Goal: Transaction & Acquisition: Purchase product/service

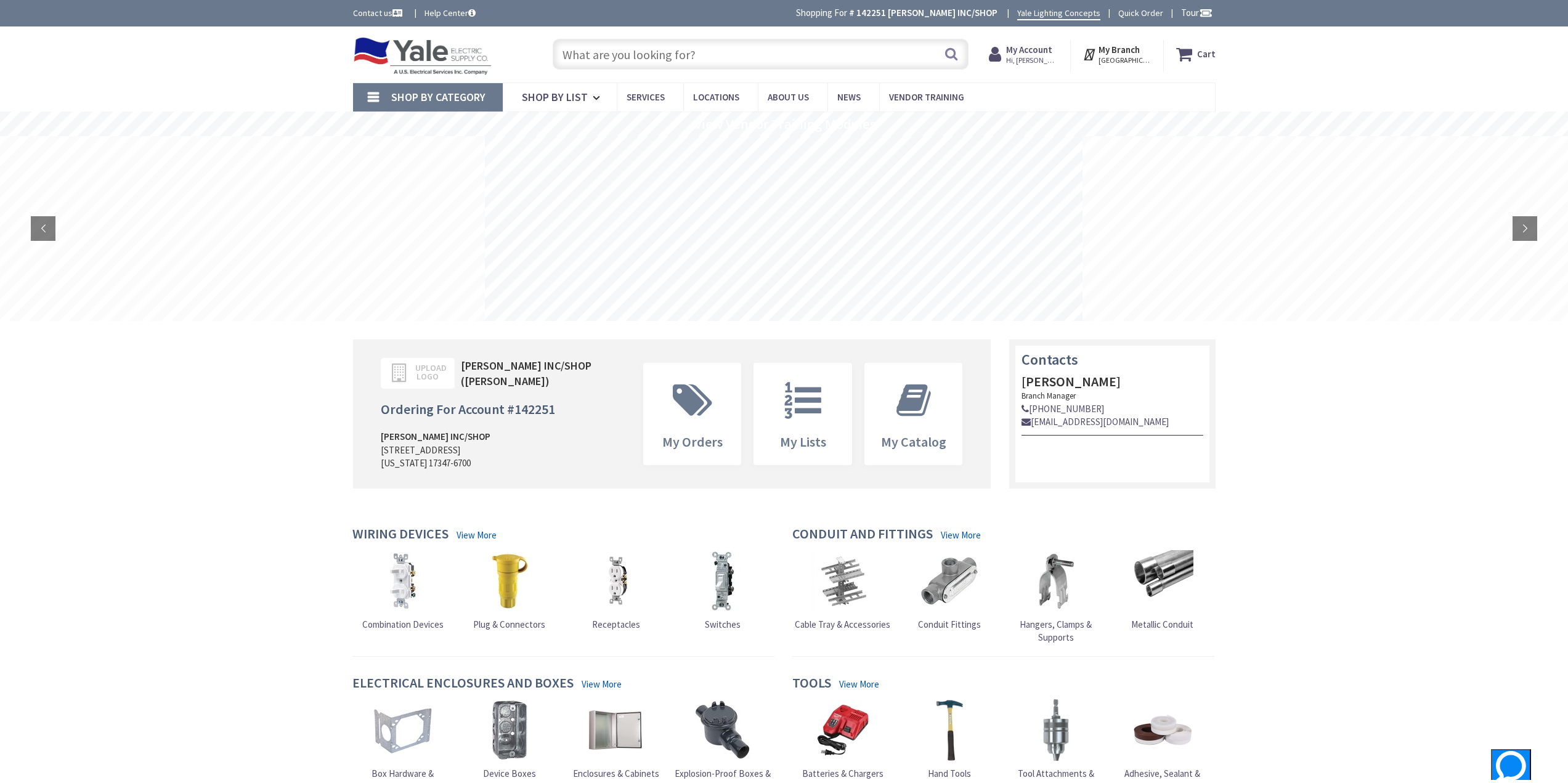
click at [659, 57] on input "text" at bounding box center [760, 54] width 416 height 30
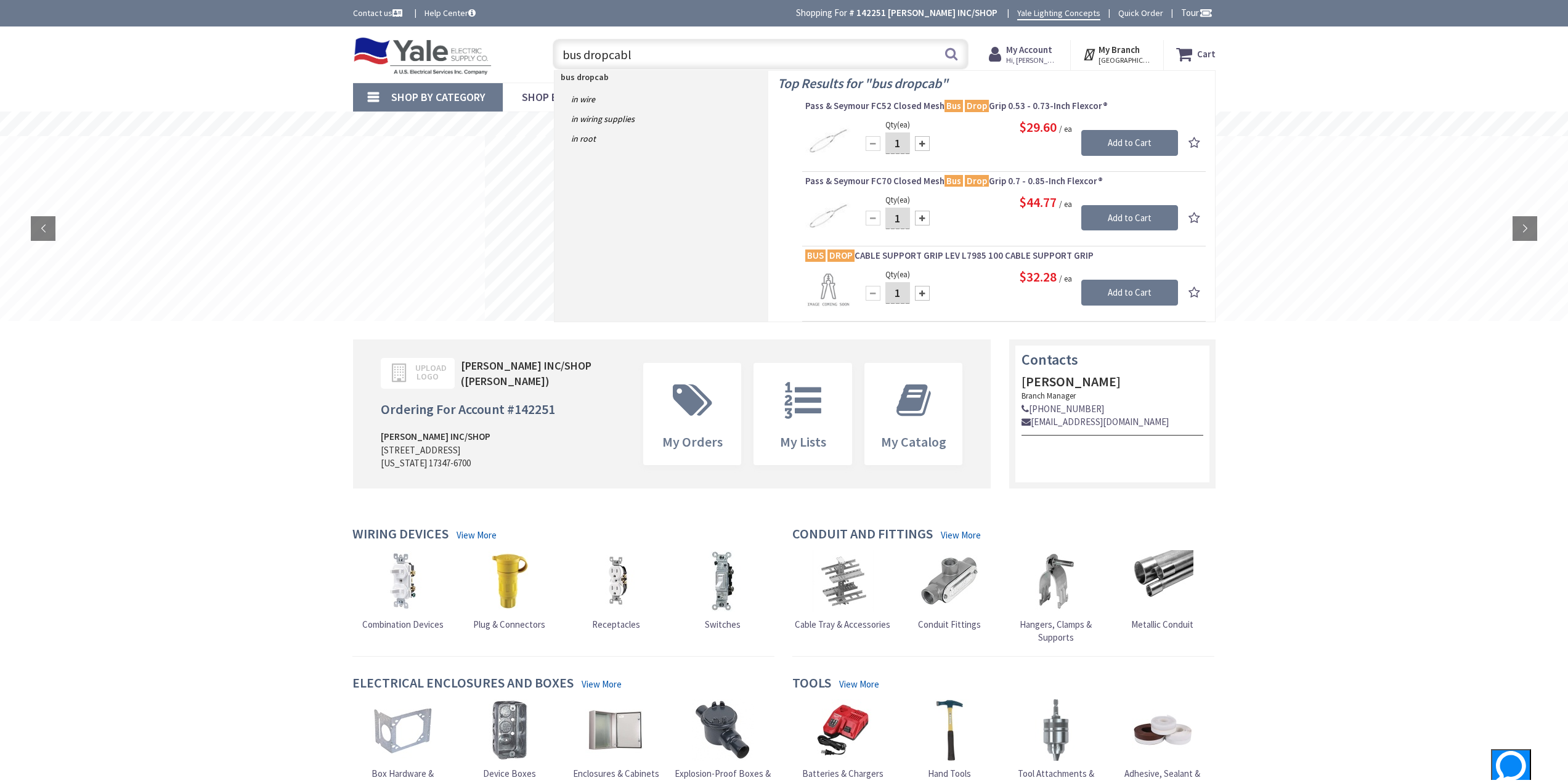
type input "bus dropcable"
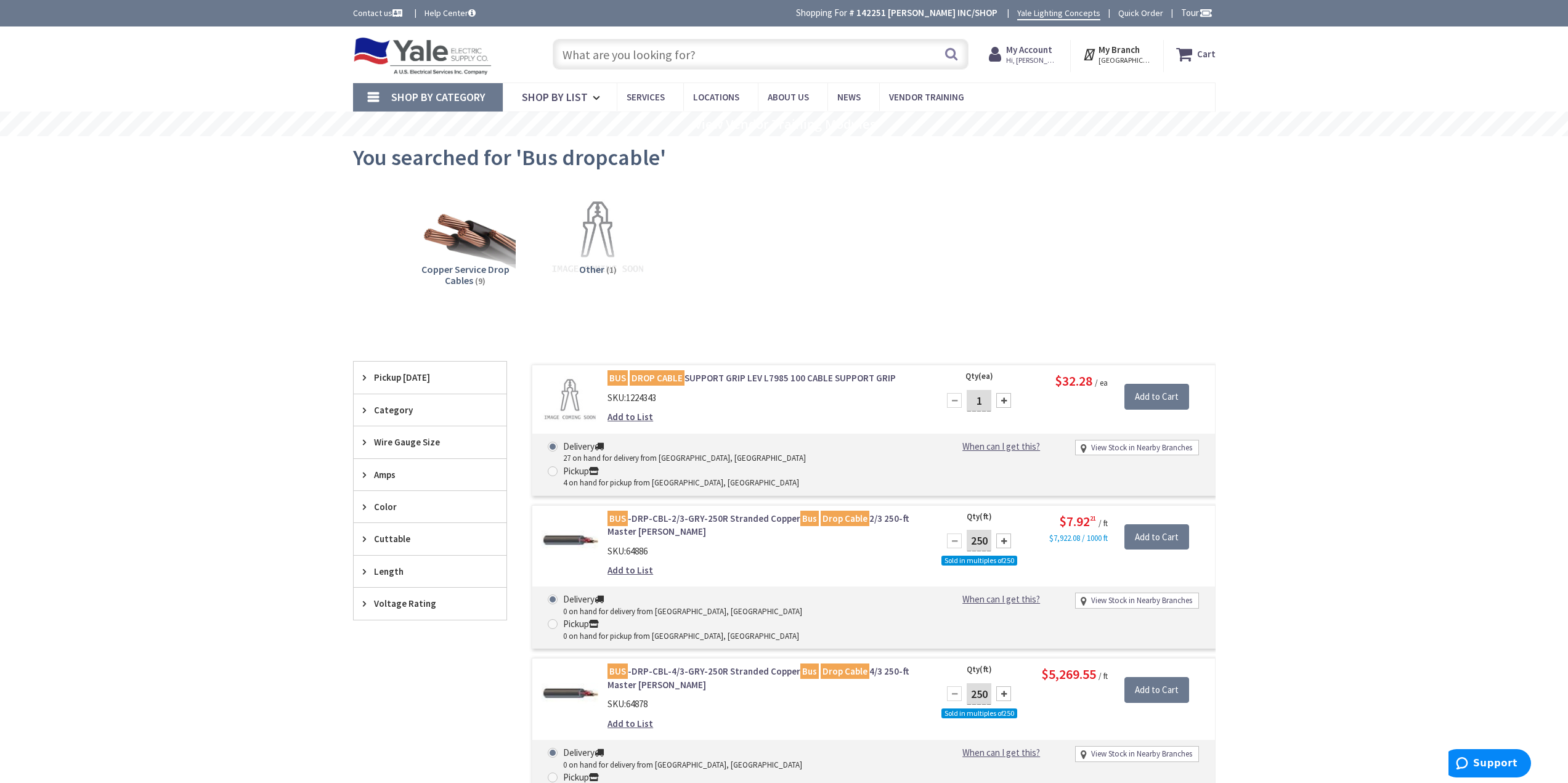
click at [674, 59] on input "text" at bounding box center [760, 54] width 416 height 30
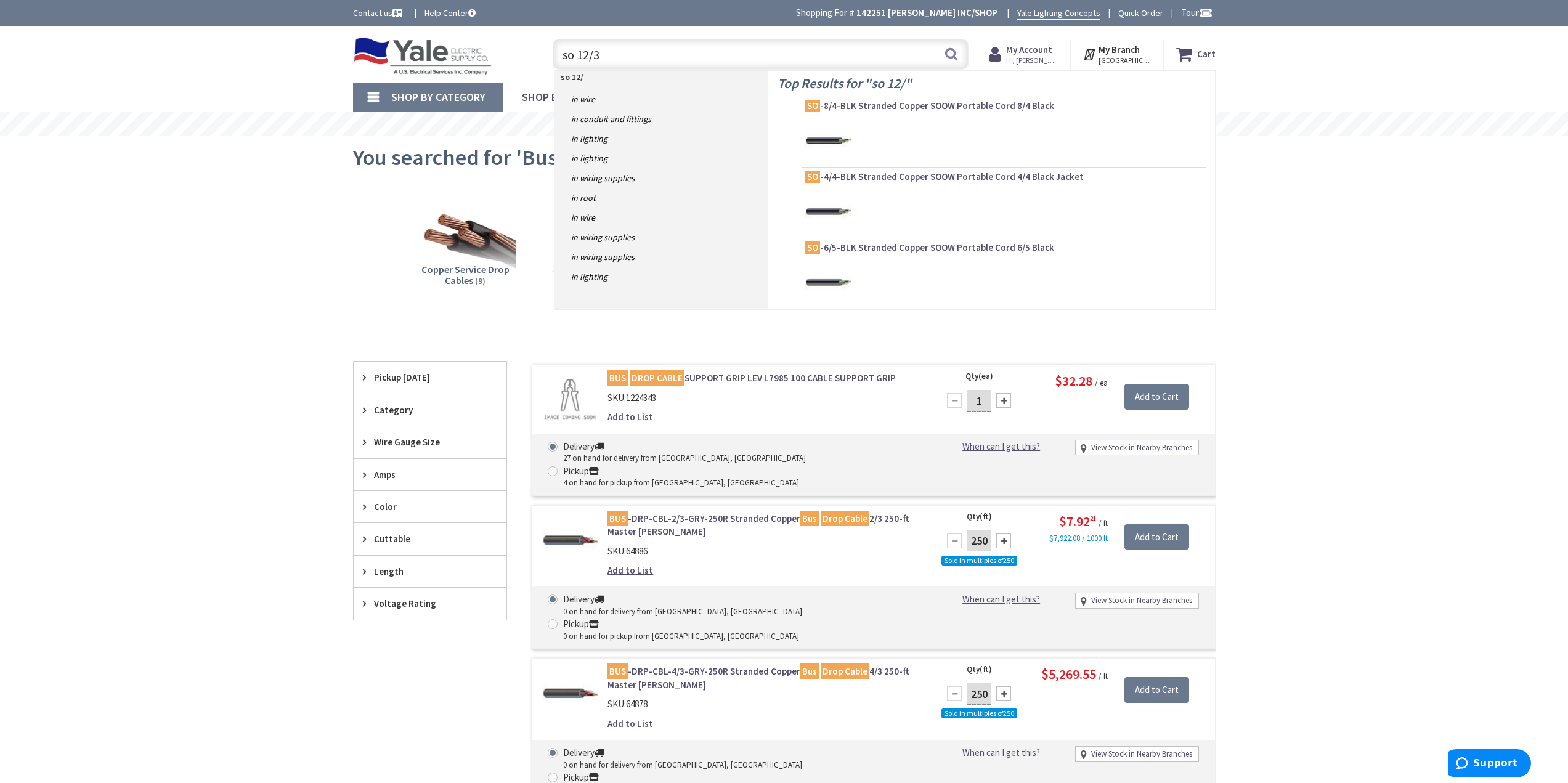
type input "so 12/3."
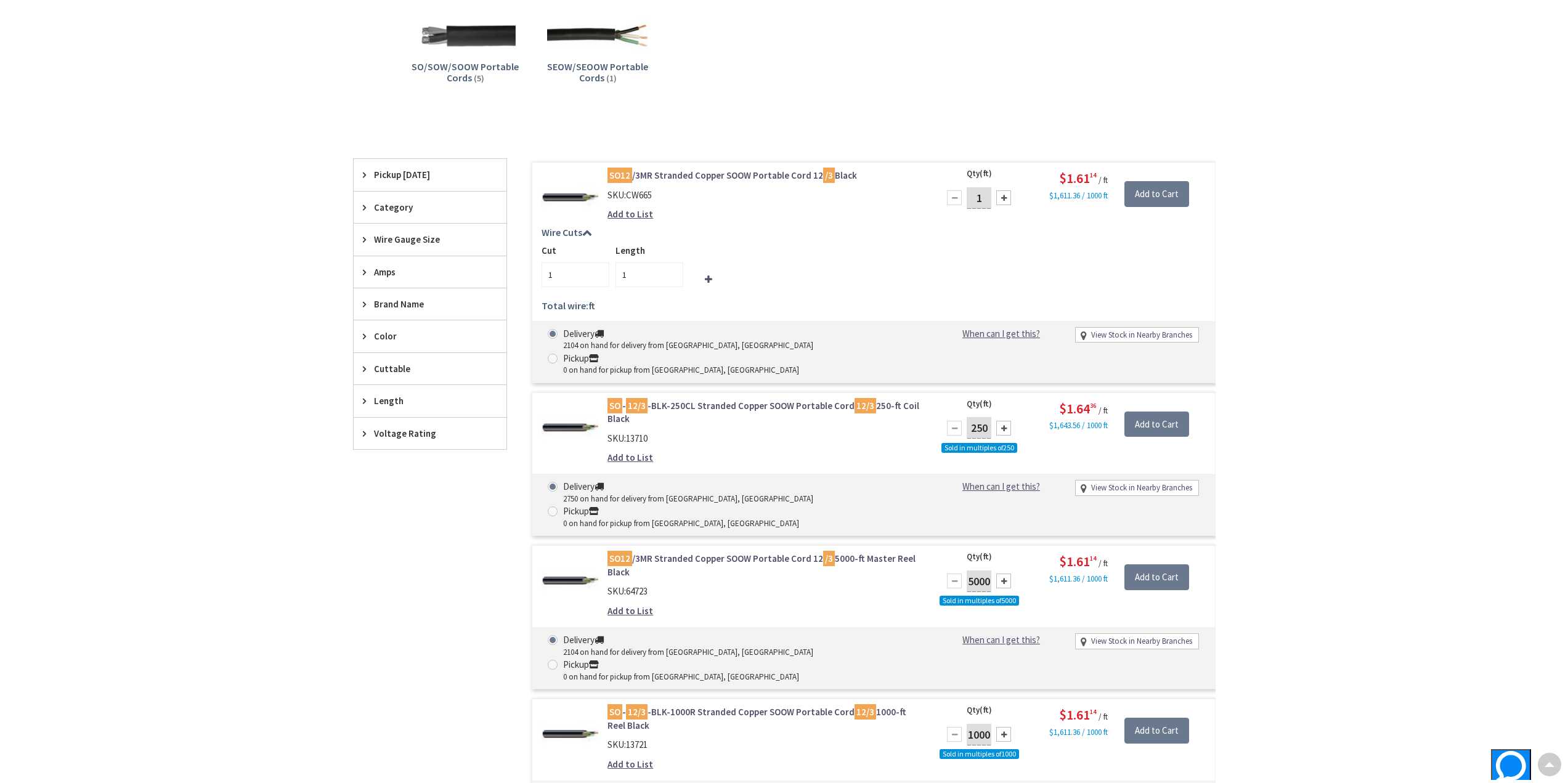
scroll to position [129, 0]
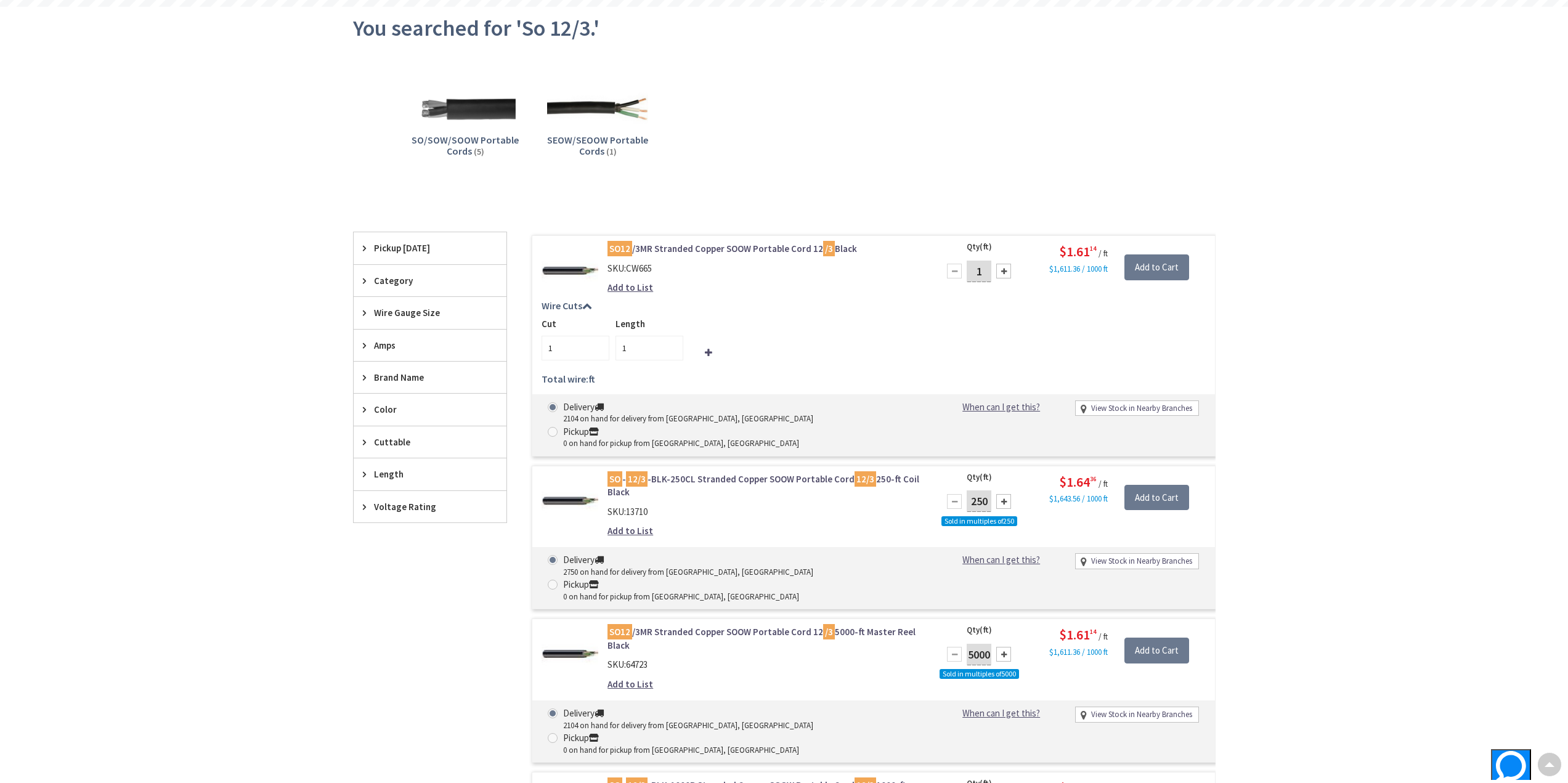
click at [362, 344] on div "Amps" at bounding box center [430, 345] width 153 height 31
click at [827, 294] on div "SO12 /3MR Stranded Copper SOOW Portable Cord 12 /3 Black SKU: CW665 Add to List" at bounding box center [764, 272] width 332 height 58
click at [367, 347] on icon at bounding box center [367, 345] width 9 height 9
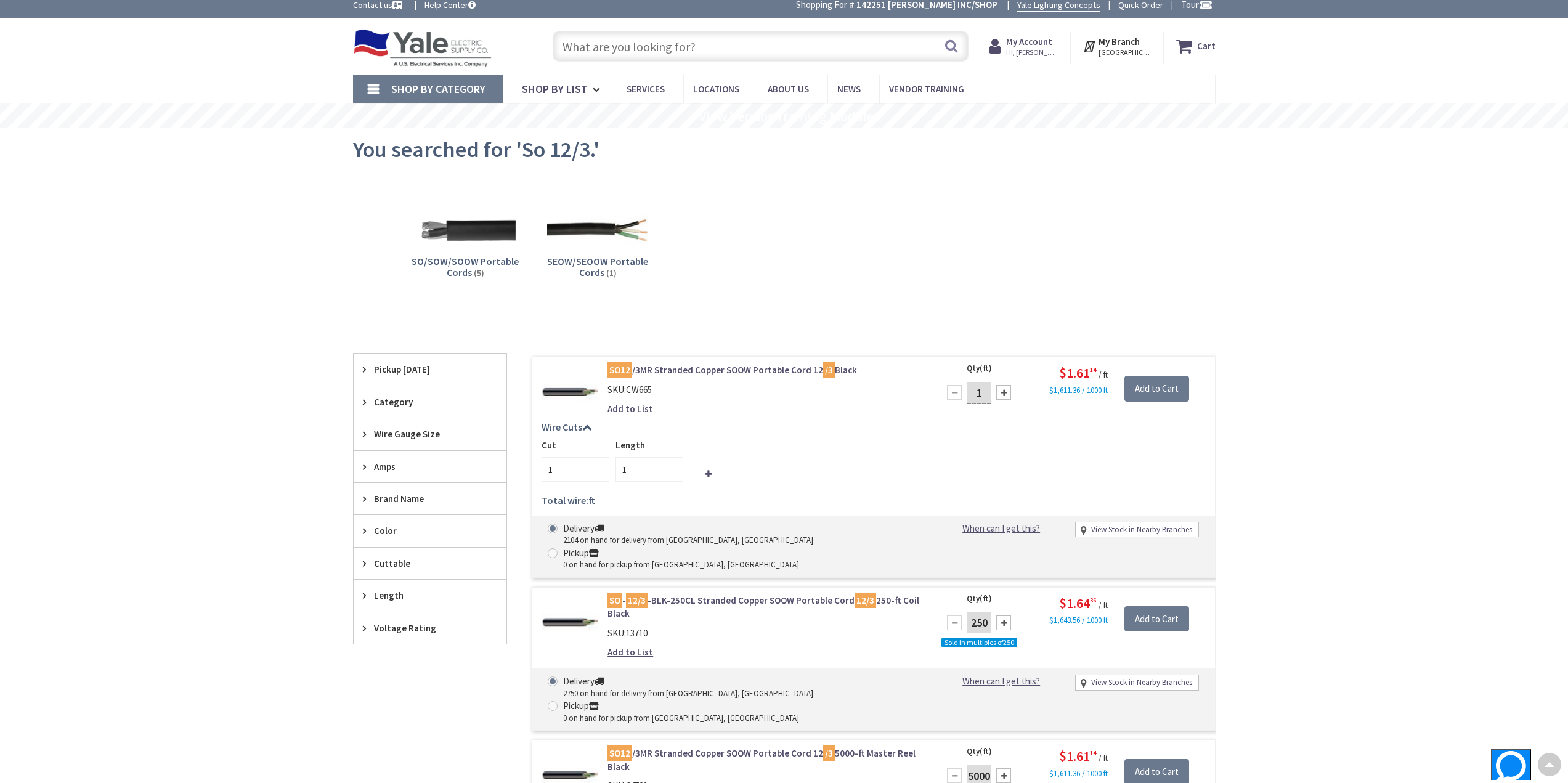
scroll to position [6, 0]
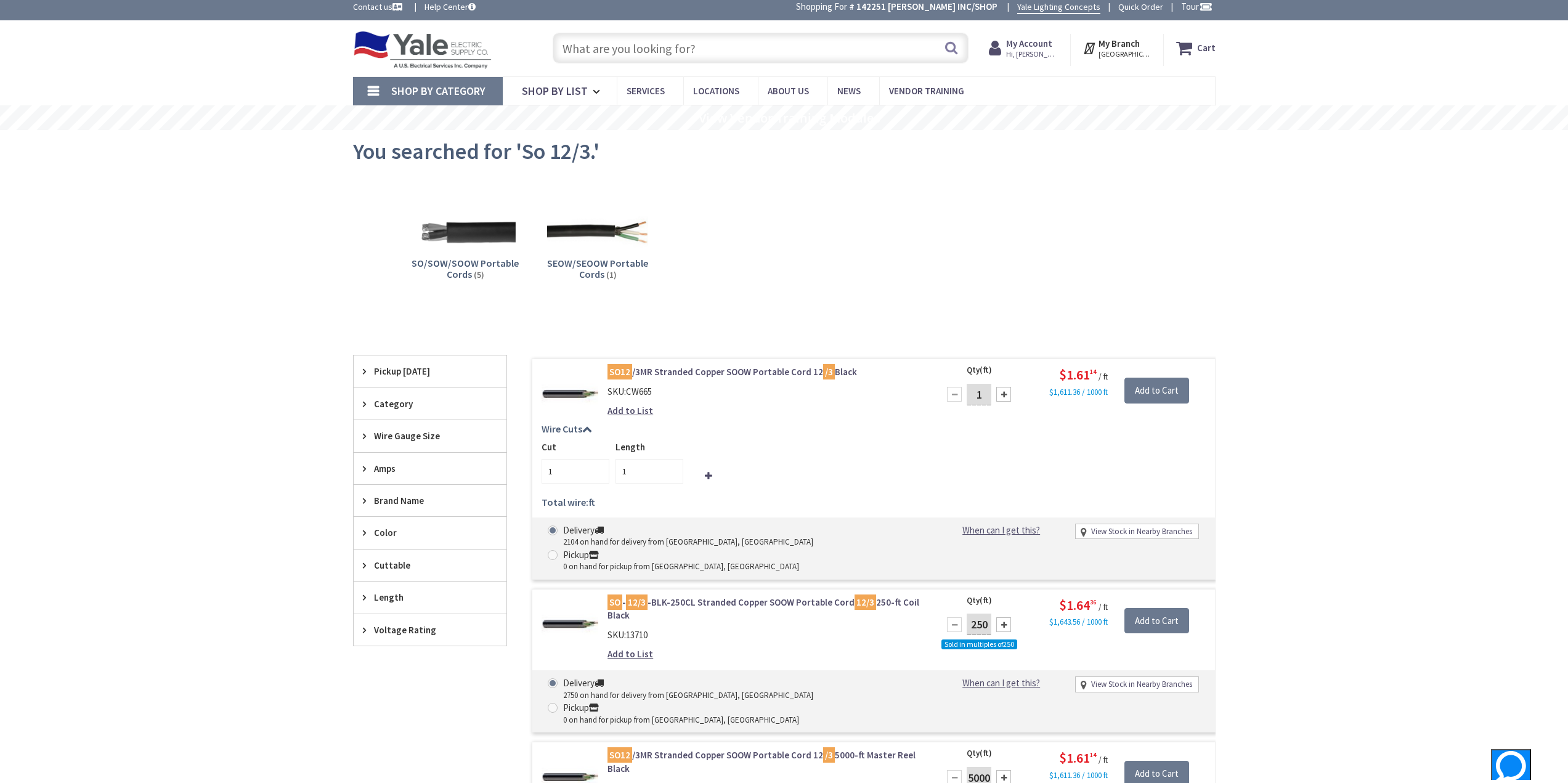
click at [604, 49] on input "text" at bounding box center [760, 48] width 416 height 30
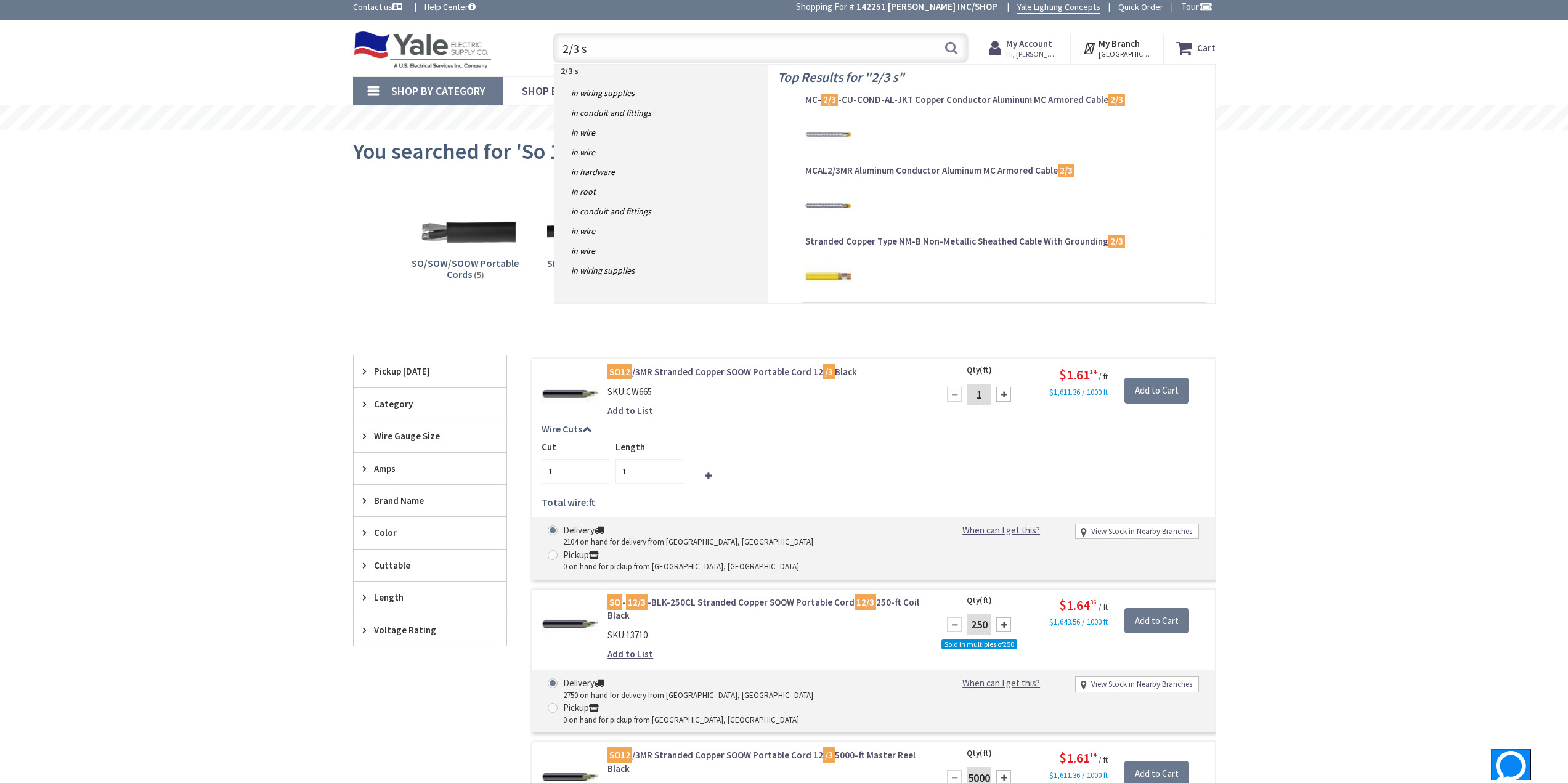
type input "2/3 so"
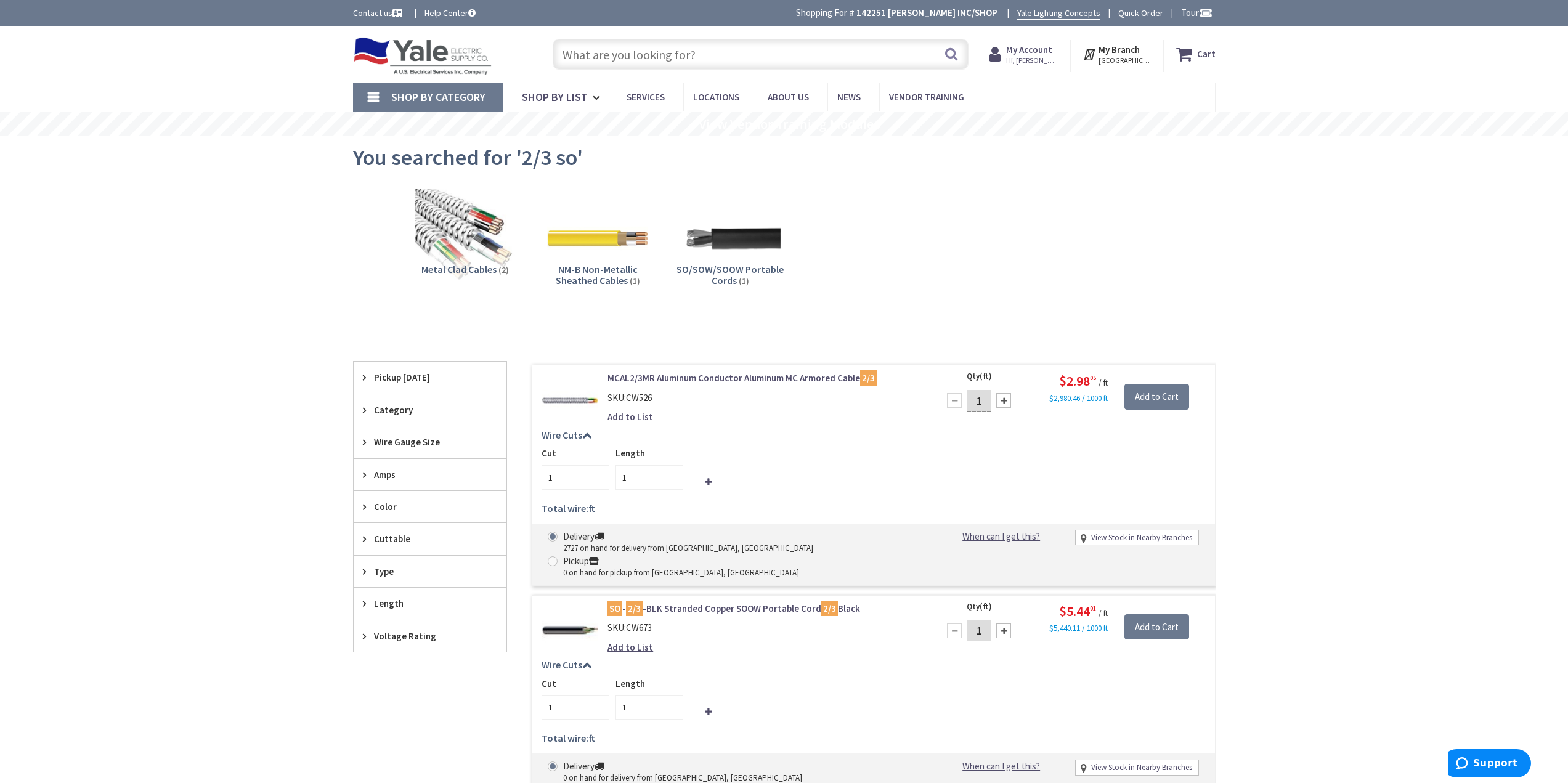
click at [615, 55] on input "text" at bounding box center [760, 54] width 416 height 30
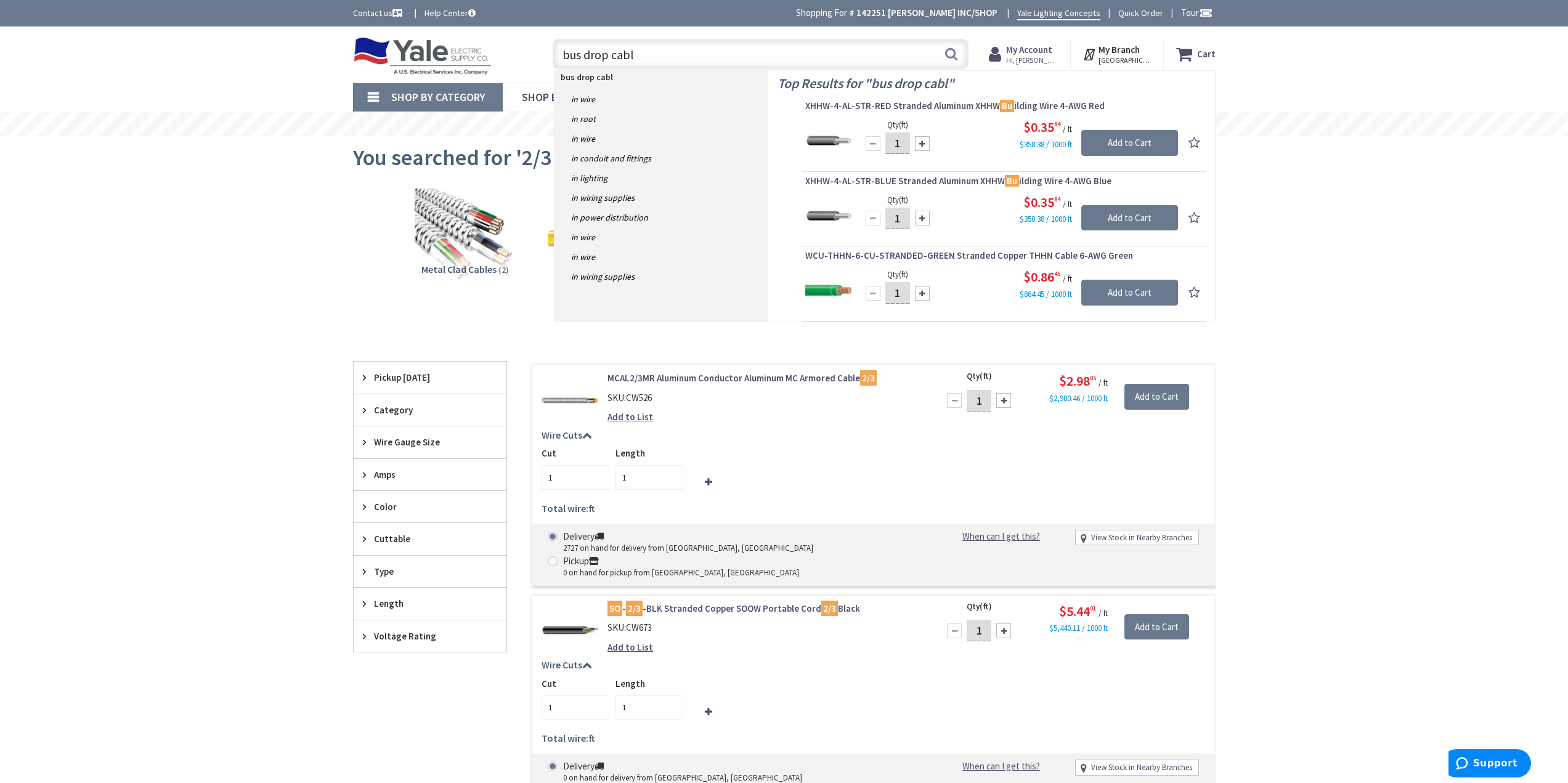
type input "bus drop cable"
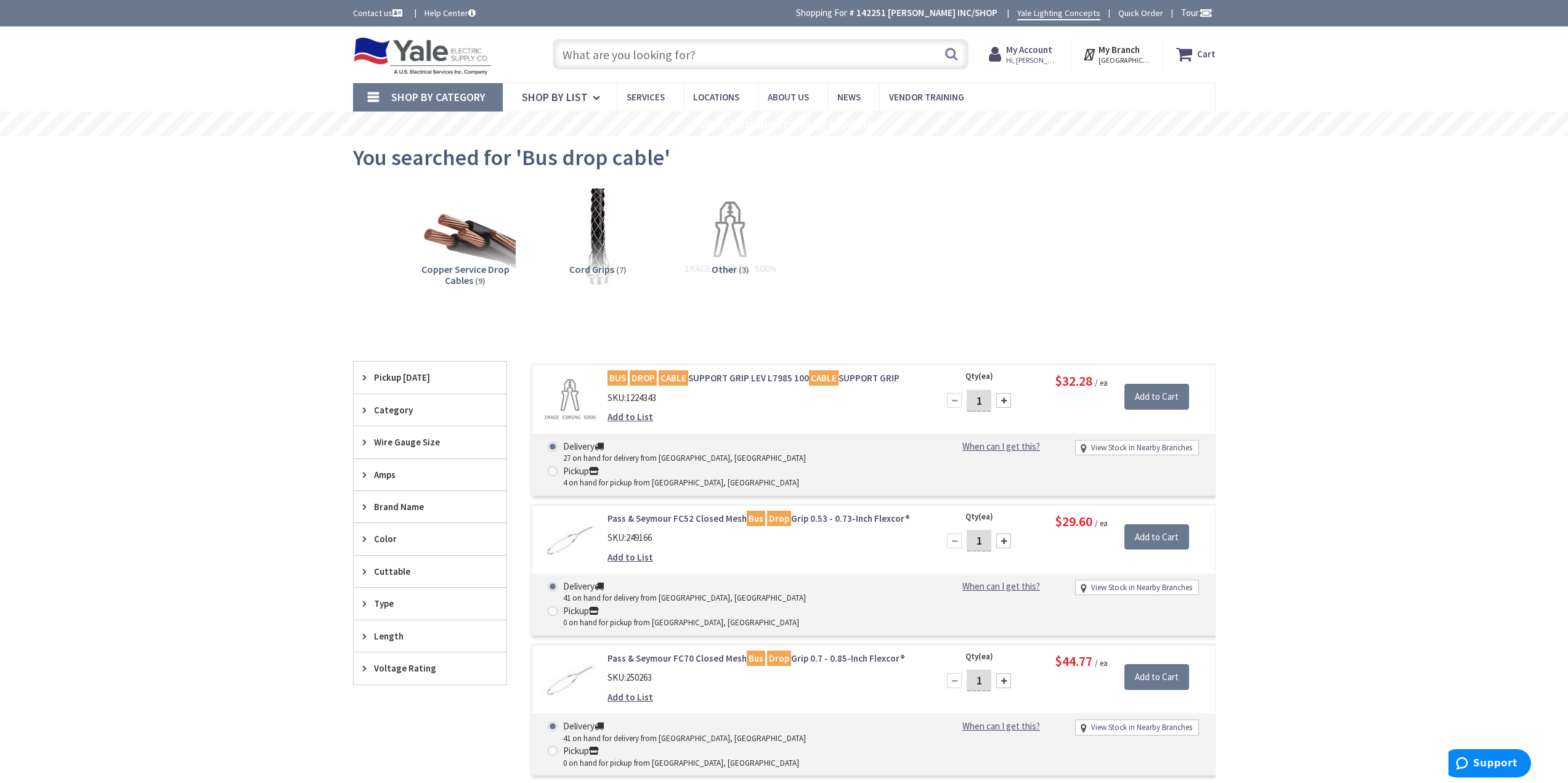
click at [623, 56] on input "text" at bounding box center [760, 54] width 416 height 30
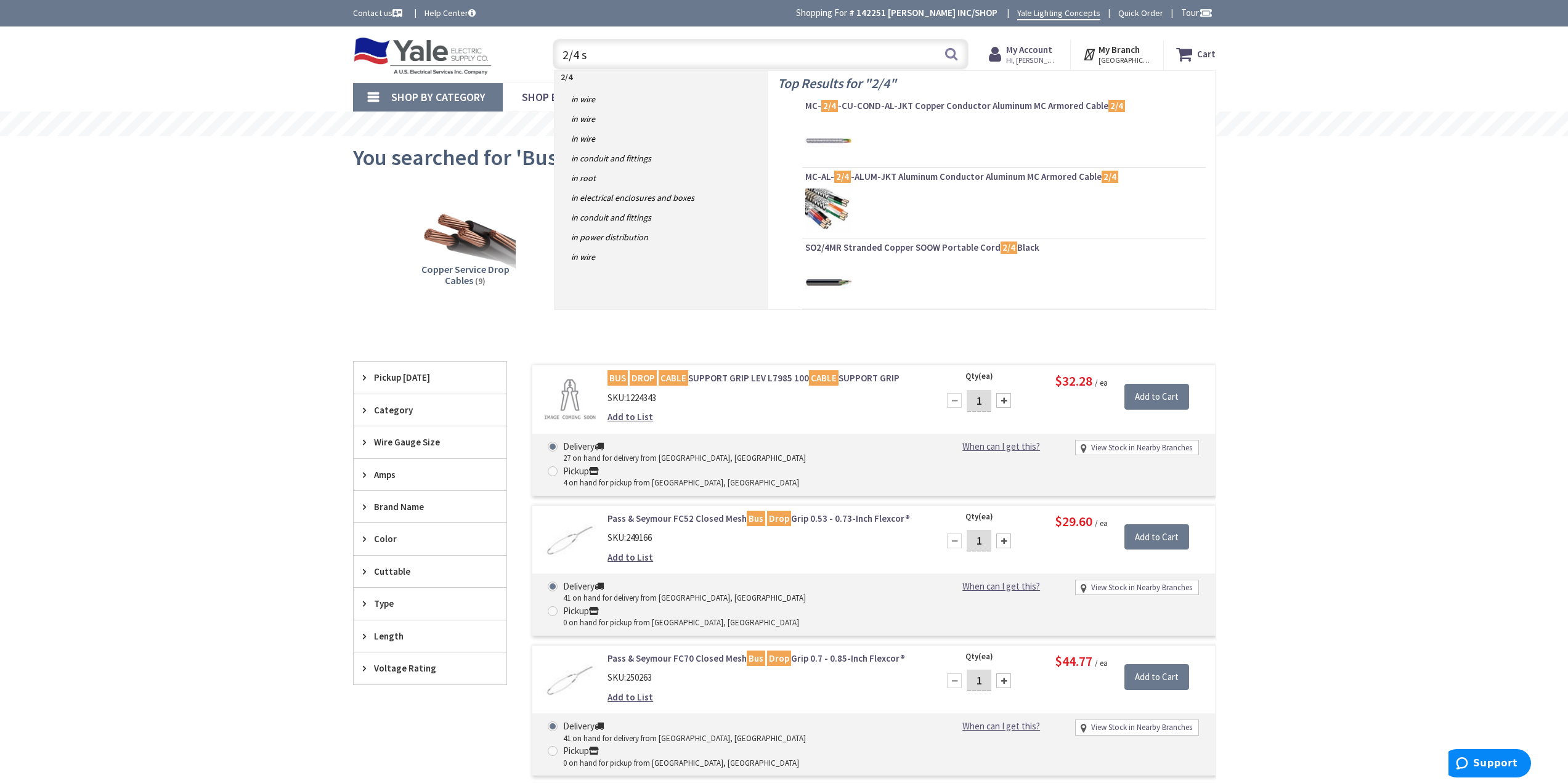
type input "2/4 so"
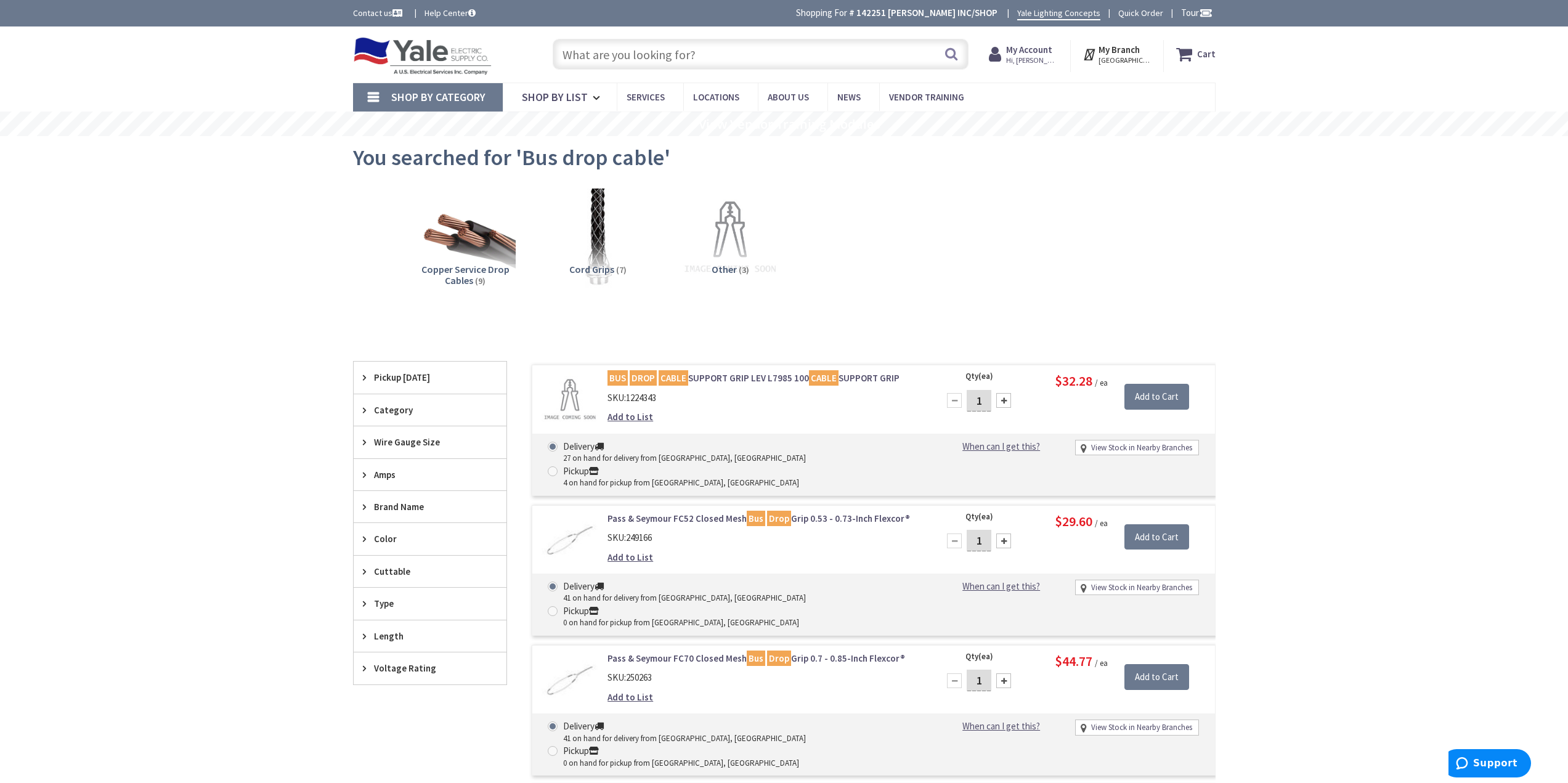
click at [612, 55] on input "text" at bounding box center [760, 54] width 416 height 30
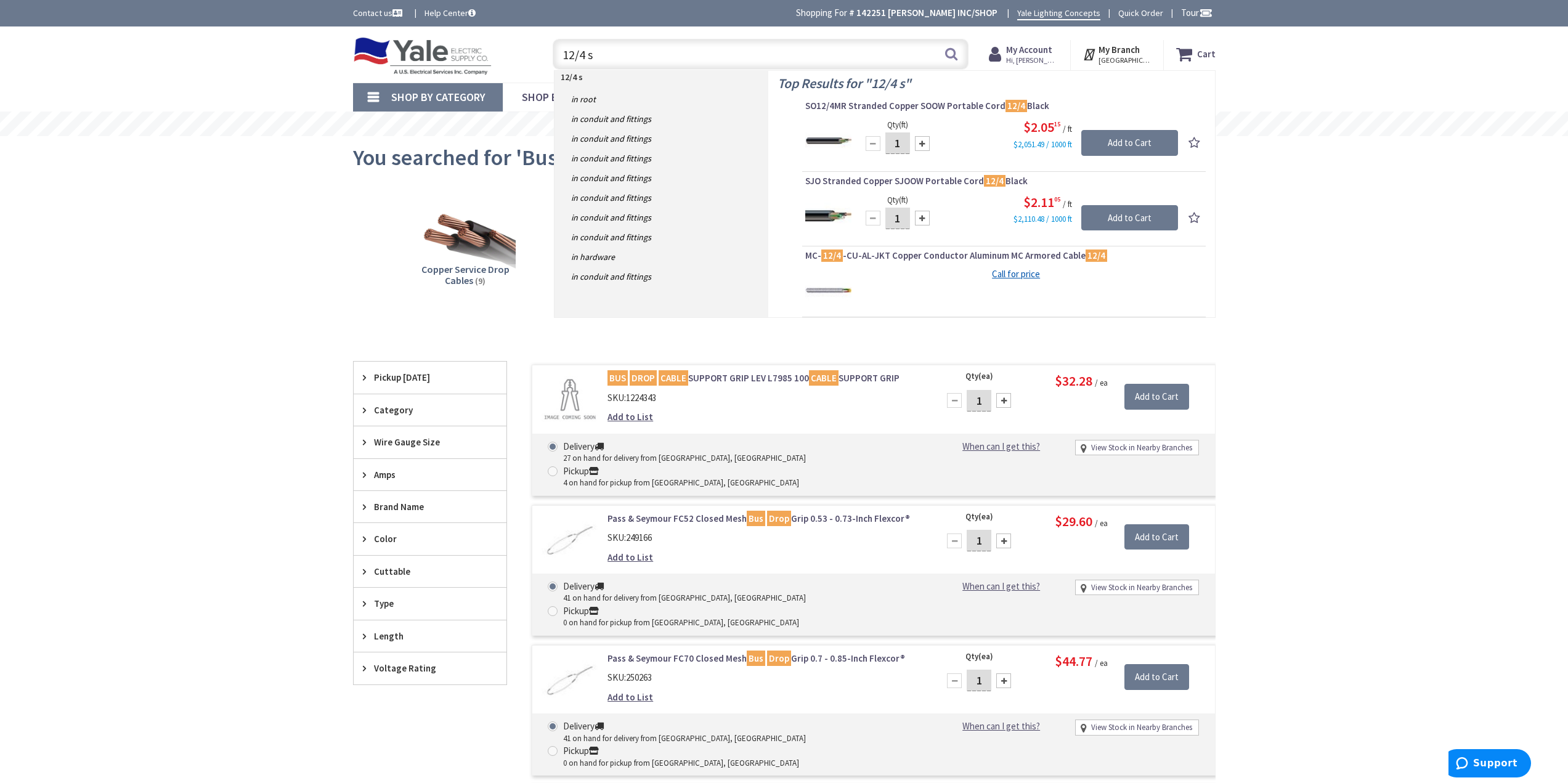
type input "12/4 so"
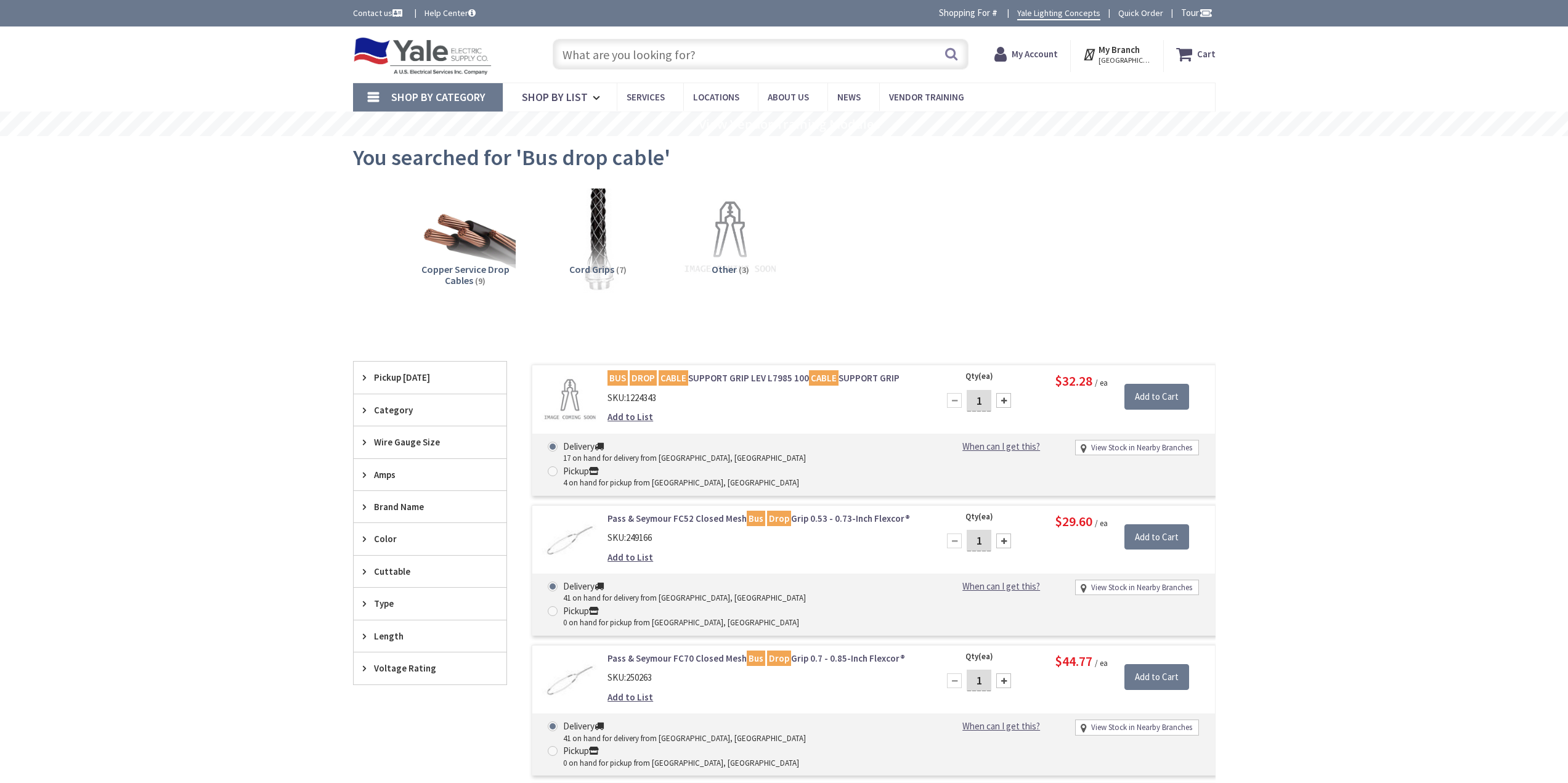
click at [590, 235] on img at bounding box center [597, 238] width 111 height 111
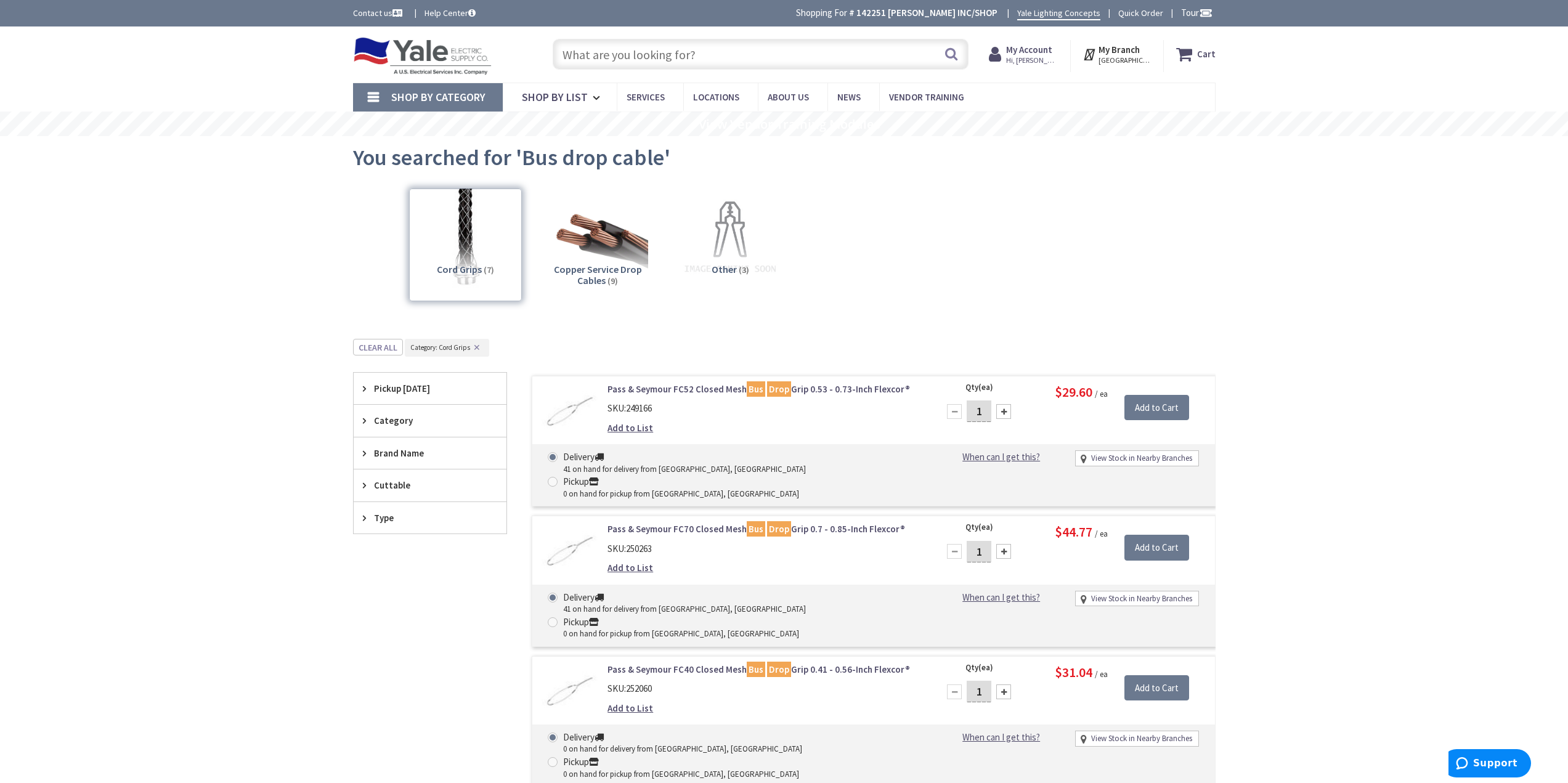
click at [637, 56] on input "text" at bounding box center [760, 54] width 416 height 30
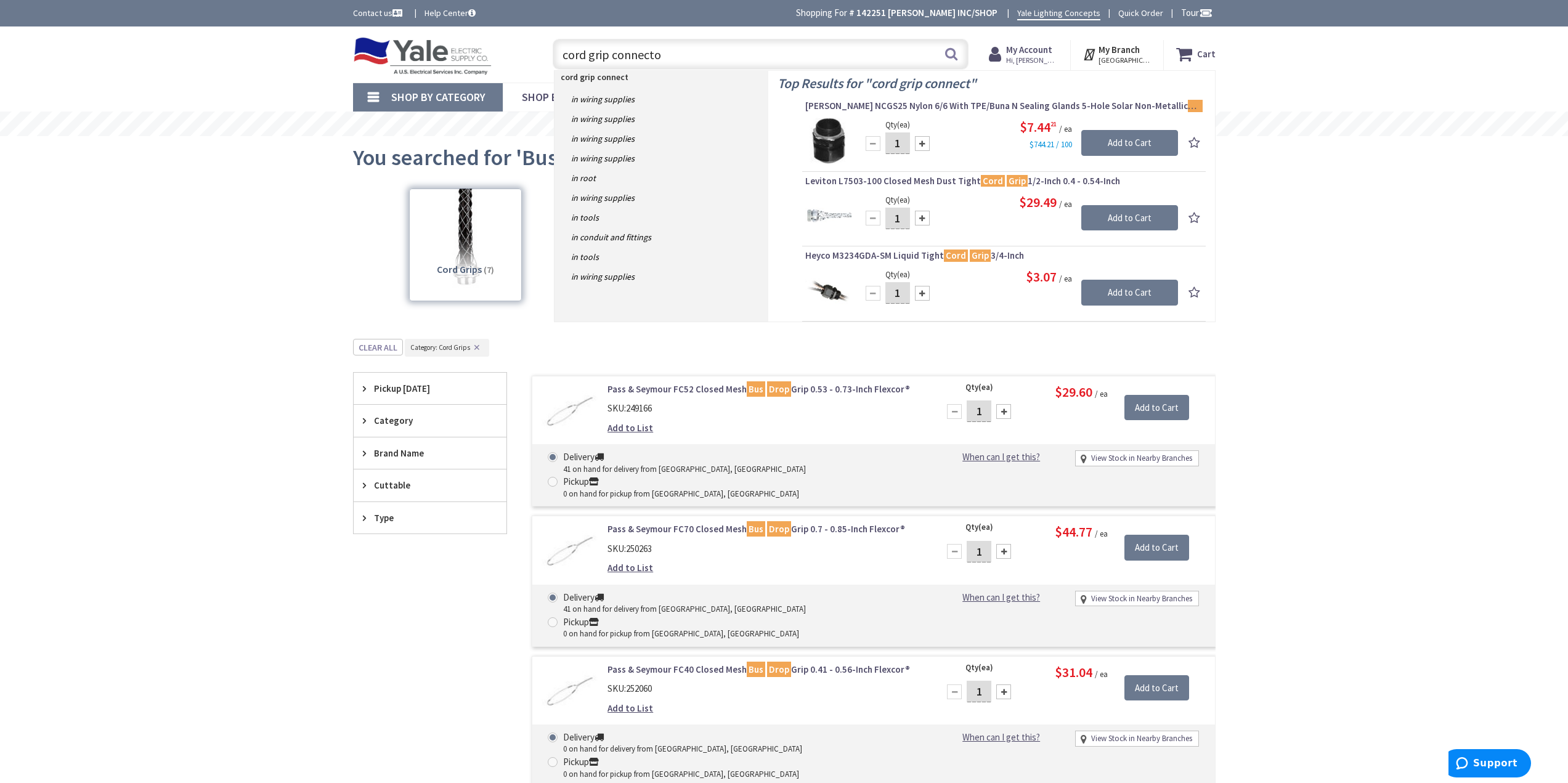
type input "cord grip connector"
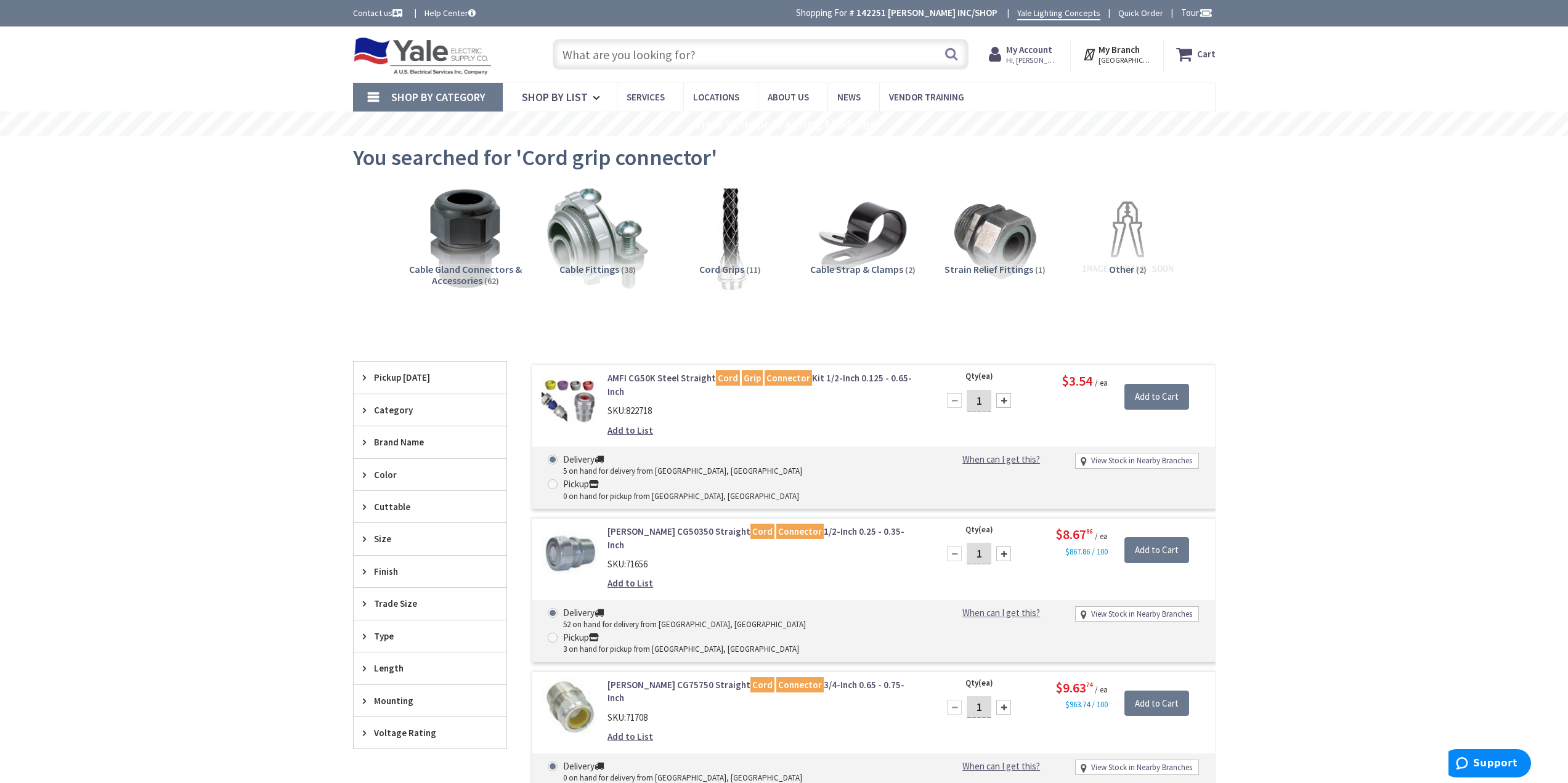
click at [734, 238] on img at bounding box center [729, 238] width 111 height 111
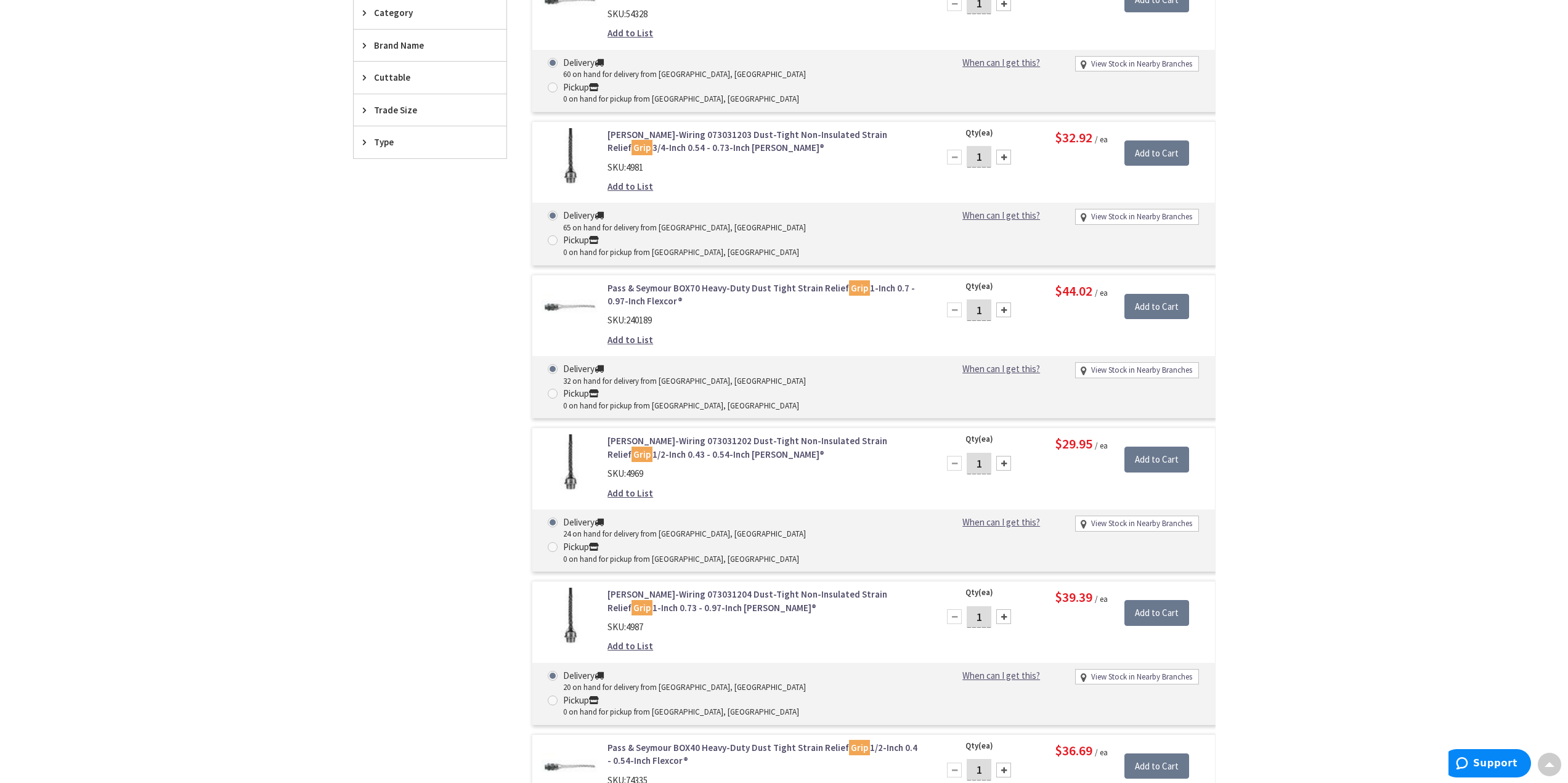
scroll to position [401, 0]
